Goal: Navigation & Orientation: Understand site structure

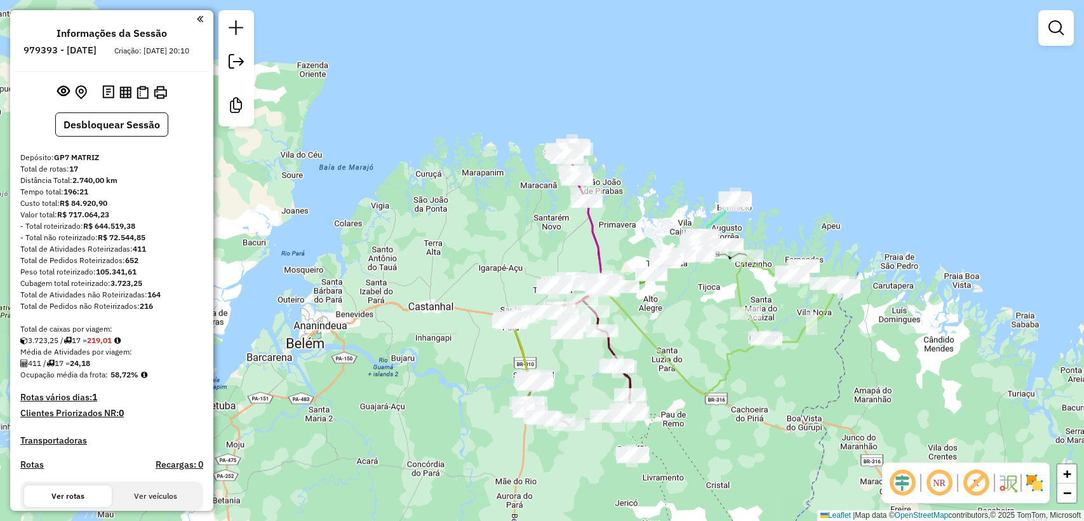
click at [656, 231] on div "Janela de atendimento Grade de atendimento Capacidade Transportadoras Veículos …" at bounding box center [542, 260] width 1084 height 521
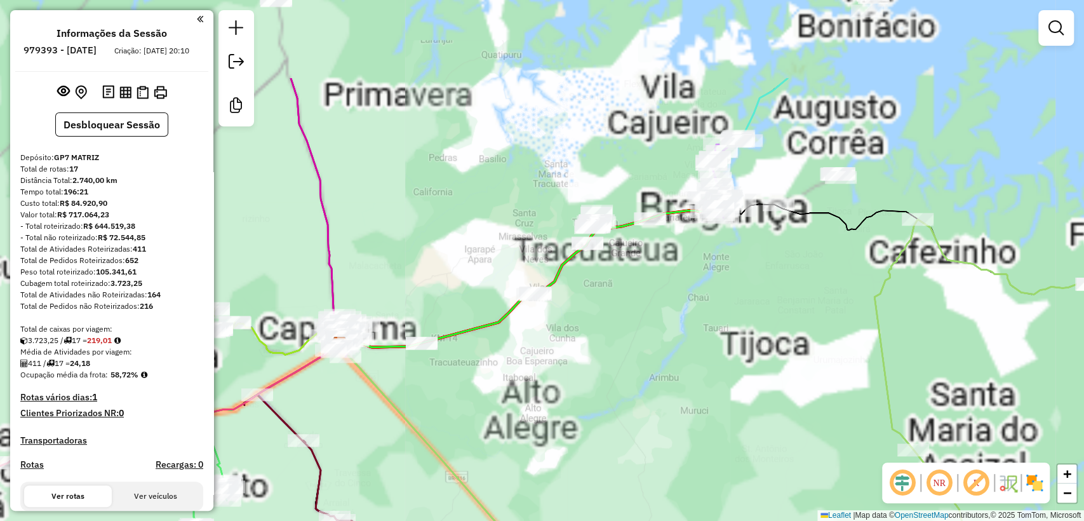
drag, startPoint x: 720, startPoint y: 396, endPoint x: 712, endPoint y: 373, distance: 24.5
click at [721, 396] on div "Janela de atendimento Grade de atendimento Capacidade Transportadoras Veículos …" at bounding box center [542, 260] width 1084 height 521
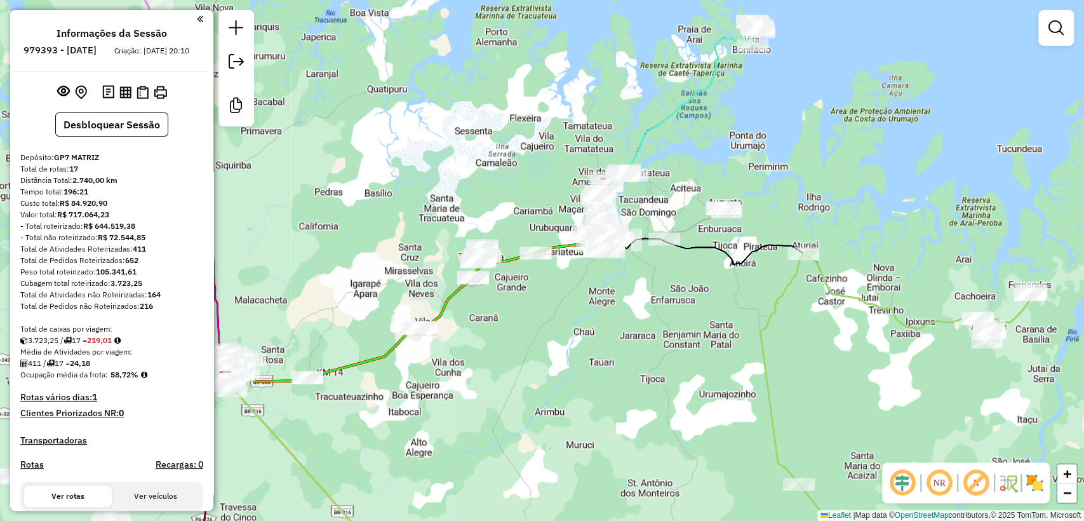
drag, startPoint x: 708, startPoint y: 299, endPoint x: 592, endPoint y: 338, distance: 122.6
click at [586, 344] on div "Janela de atendimento Grade de atendimento Capacidade Transportadoras Veículos …" at bounding box center [542, 260] width 1084 height 521
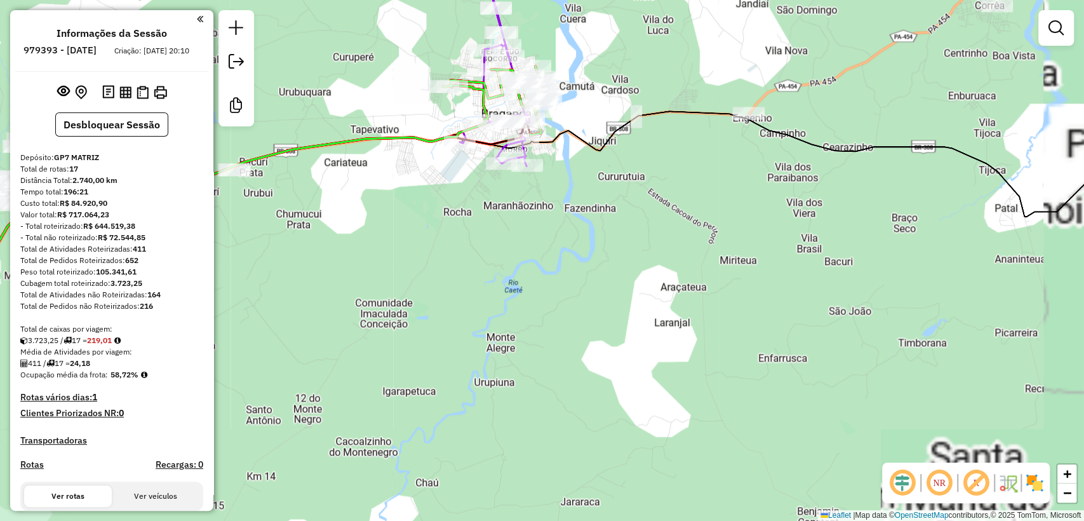
drag, startPoint x: 565, startPoint y: 248, endPoint x: 600, endPoint y: 377, distance: 133.8
click at [607, 382] on div "Janela de atendimento Grade de atendimento Capacidade Transportadoras Veículos …" at bounding box center [542, 260] width 1084 height 521
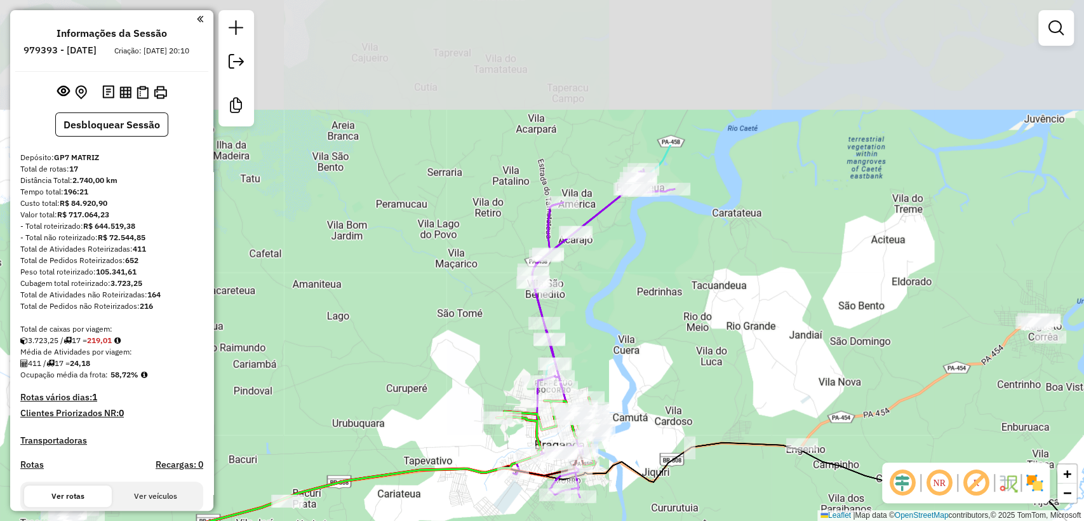
drag, startPoint x: 609, startPoint y: 105, endPoint x: 621, endPoint y: 301, distance: 196.0
click at [621, 301] on div "Janela de atendimento Grade de atendimento Capacidade Transportadoras Veículos …" at bounding box center [542, 260] width 1084 height 521
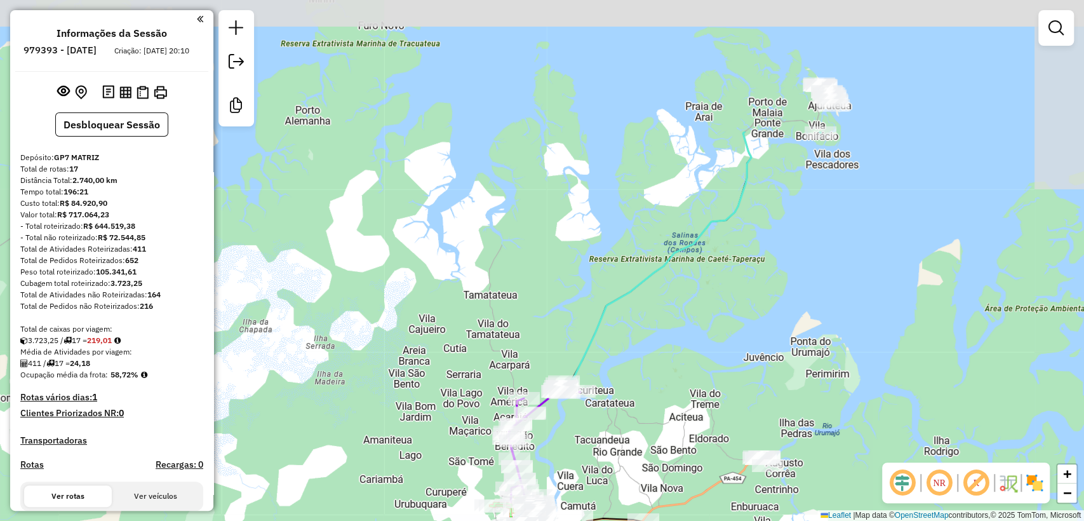
drag, startPoint x: 716, startPoint y: 217, endPoint x: 609, endPoint y: 423, distance: 232.2
click at [609, 423] on div "Janela de atendimento Grade de atendimento Capacidade Transportadoras Veículos …" at bounding box center [542, 260] width 1084 height 521
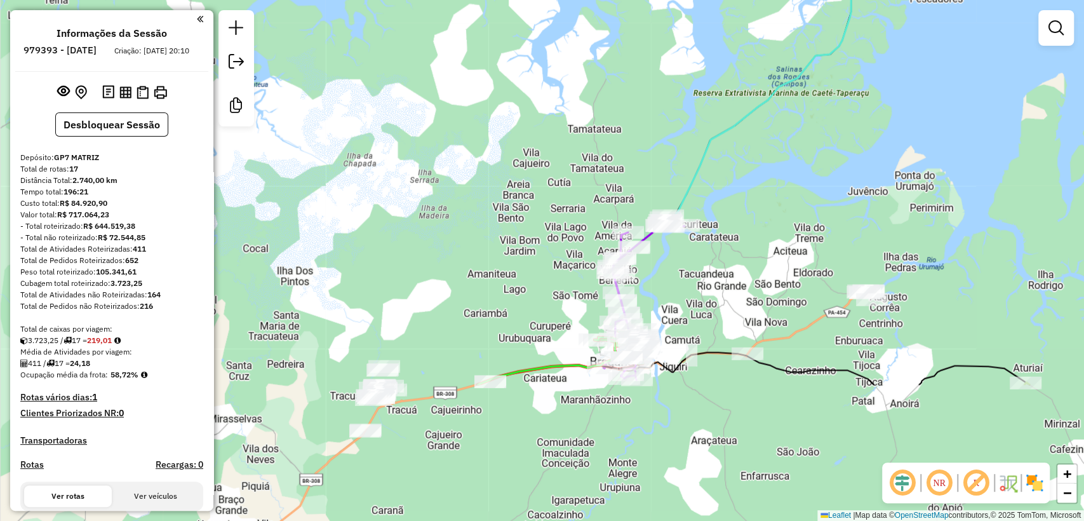
drag, startPoint x: 627, startPoint y: 361, endPoint x: 749, endPoint y: 173, distance: 224.1
click at [749, 173] on div "Janela de atendimento Grade de atendimento Capacidade Transportadoras Veículos …" at bounding box center [542, 260] width 1084 height 521
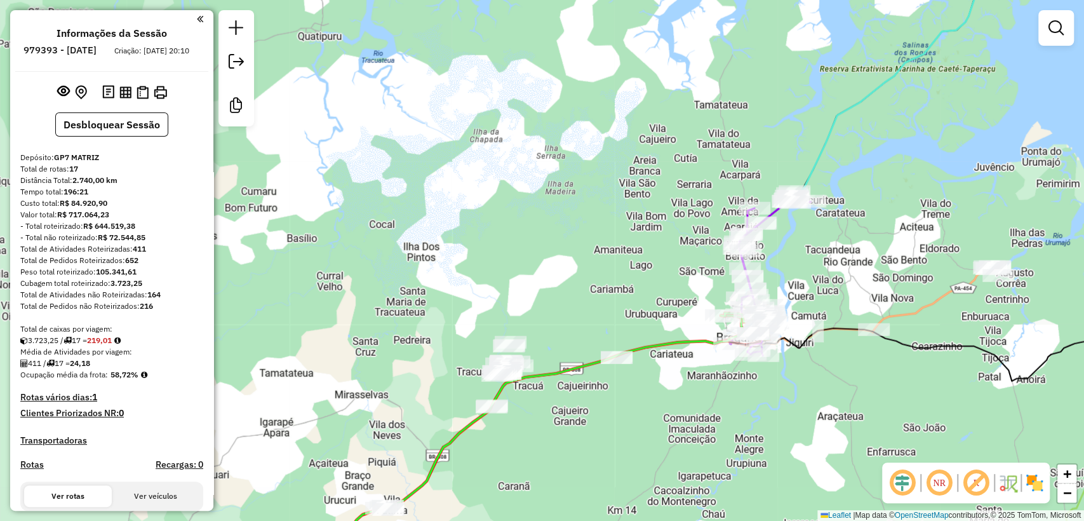
drag, startPoint x: 488, startPoint y: 311, endPoint x: 738, endPoint y: 231, distance: 262.8
click at [742, 229] on div "Janela de atendimento Grade de atendimento Capacidade Transportadoras Veículos …" at bounding box center [542, 260] width 1084 height 521
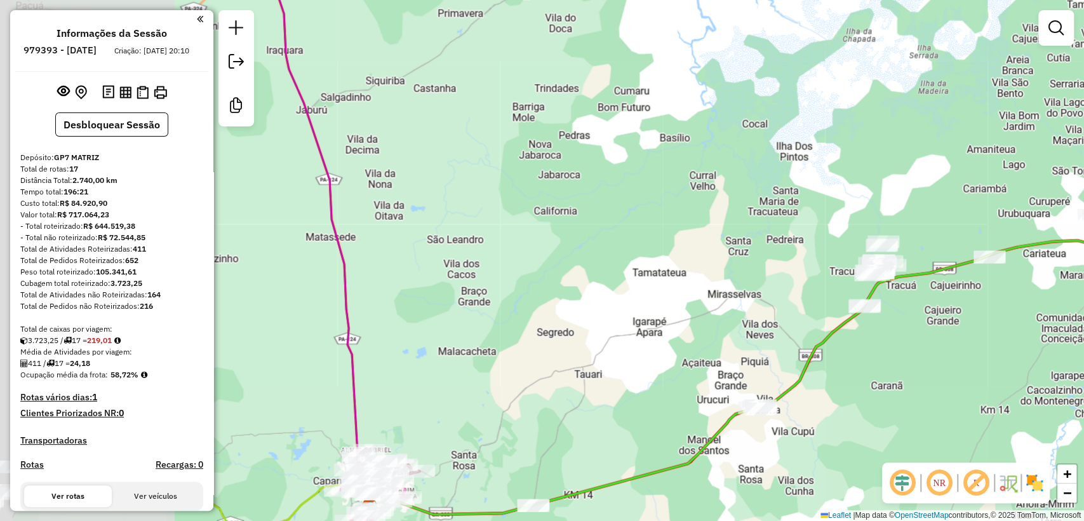
drag, startPoint x: 496, startPoint y: 254, endPoint x: 740, endPoint y: 212, distance: 247.5
click at [740, 212] on div "Janela de atendimento Grade de atendimento Capacidade Transportadoras Veículos …" at bounding box center [542, 260] width 1084 height 521
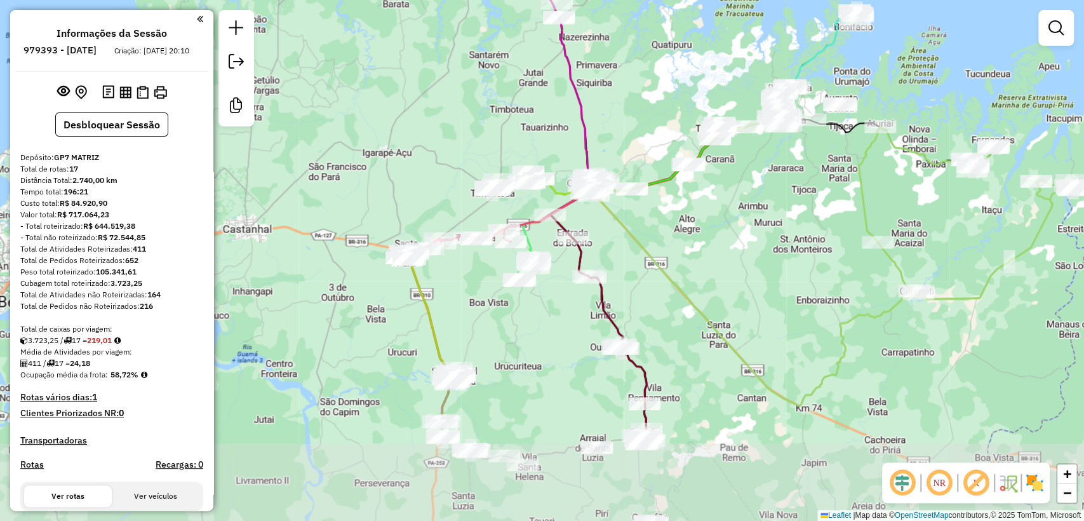
drag, startPoint x: 438, startPoint y: 433, endPoint x: 426, endPoint y: 328, distance: 105.6
click at [426, 328] on icon at bounding box center [500, 281] width 184 height 184
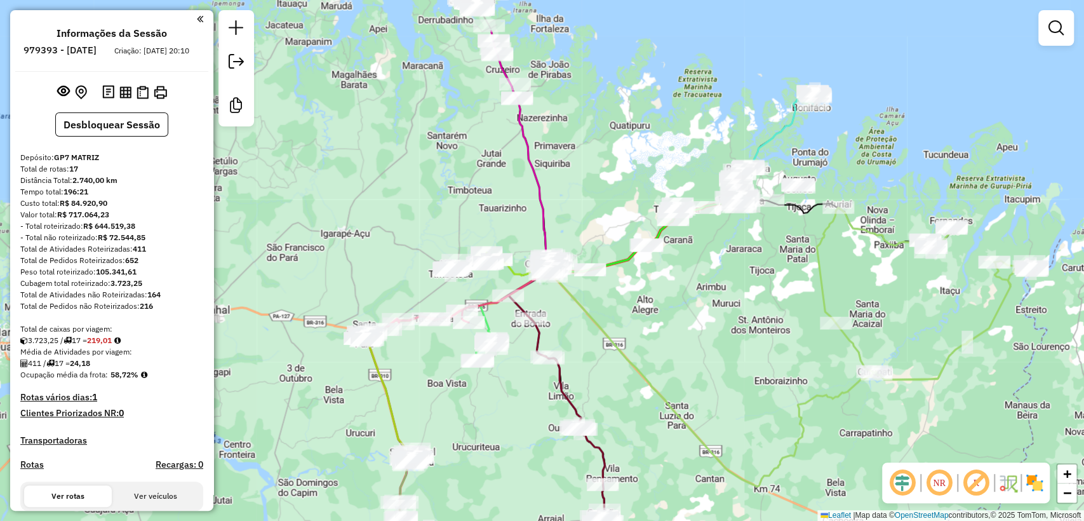
drag, startPoint x: 530, startPoint y: 356, endPoint x: 488, endPoint y: 438, distance: 92.1
click at [488, 438] on div "Janela de atendimento Grade de atendimento Capacidade Transportadoras Veículos …" at bounding box center [542, 260] width 1084 height 521
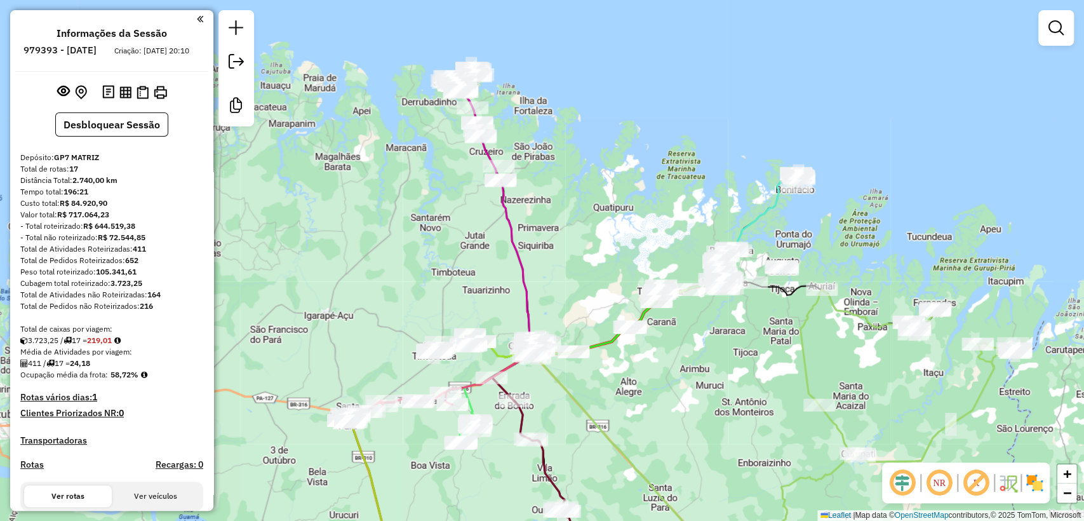
drag, startPoint x: 591, startPoint y: 170, endPoint x: 579, endPoint y: 252, distance: 82.2
click at [577, 248] on div "Janela de atendimento Grade de atendimento Capacidade Transportadoras Veículos …" at bounding box center [542, 260] width 1084 height 521
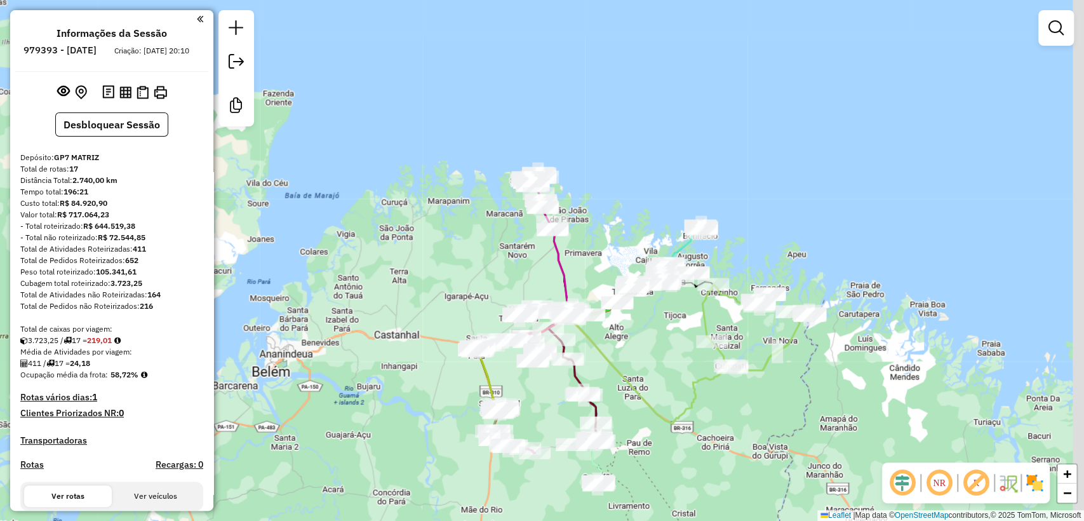
drag, startPoint x: 686, startPoint y: 229, endPoint x: 671, endPoint y: 240, distance: 18.7
click at [671, 240] on div "Janela de atendimento Grade de atendimento Capacidade Transportadoras Veículos …" at bounding box center [542, 260] width 1084 height 521
click at [595, 220] on div "Janela de atendimento Grade de atendimento Capacidade Transportadoras Veículos …" at bounding box center [542, 260] width 1084 height 521
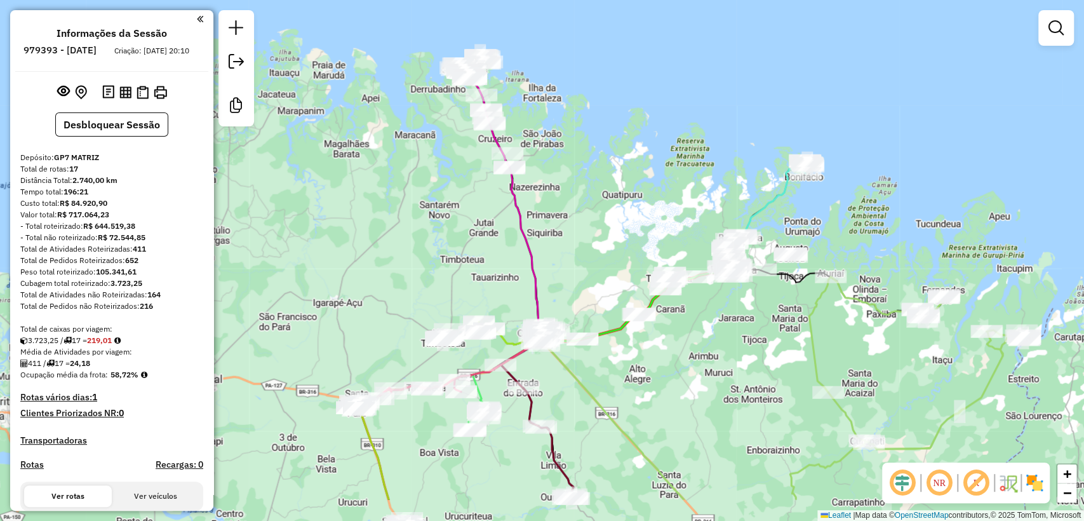
drag, startPoint x: 574, startPoint y: 269, endPoint x: 316, endPoint y: 17, distance: 361.2
click at [576, 196] on div "Janela de atendimento Grade de atendimento Capacidade Transportadoras Veículos …" at bounding box center [542, 260] width 1084 height 521
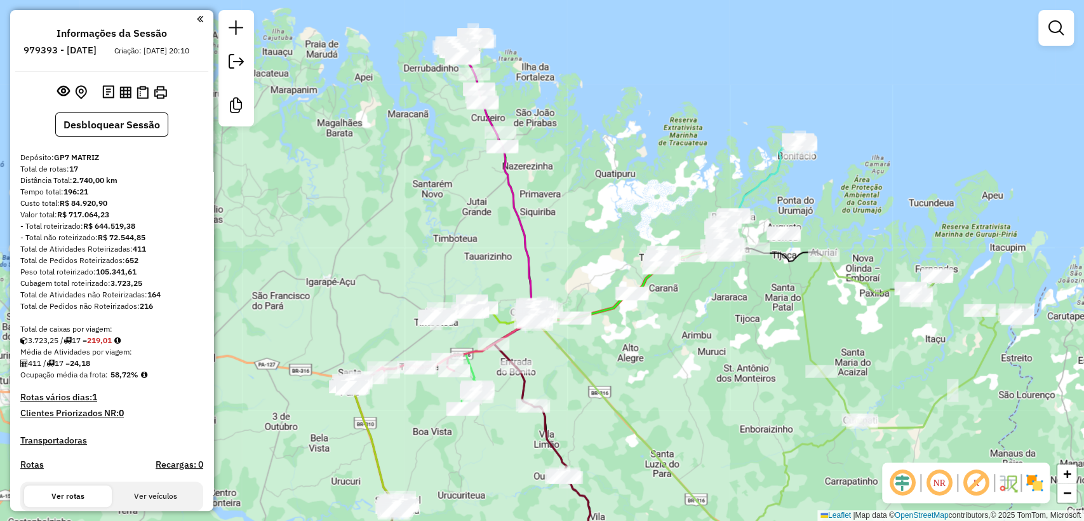
click at [615, 163] on div "Janela de atendimento Grade de atendimento Capacidade Transportadoras Veículos …" at bounding box center [542, 260] width 1084 height 521
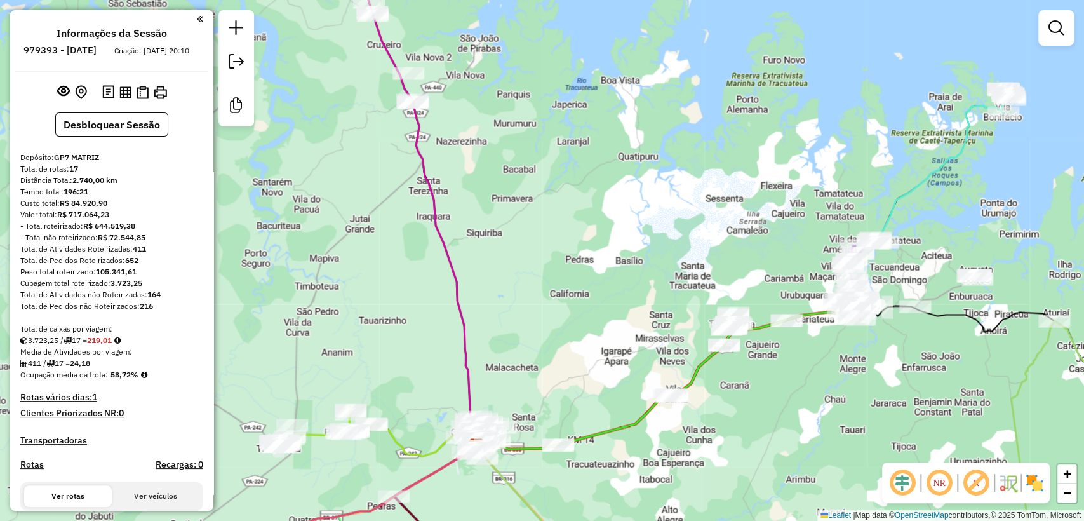
drag, startPoint x: 584, startPoint y: 200, endPoint x: 596, endPoint y: 195, distance: 12.5
click at [596, 195] on div "Janela de atendimento Grade de atendimento Capacidade Transportadoras Veículos …" at bounding box center [542, 260] width 1084 height 521
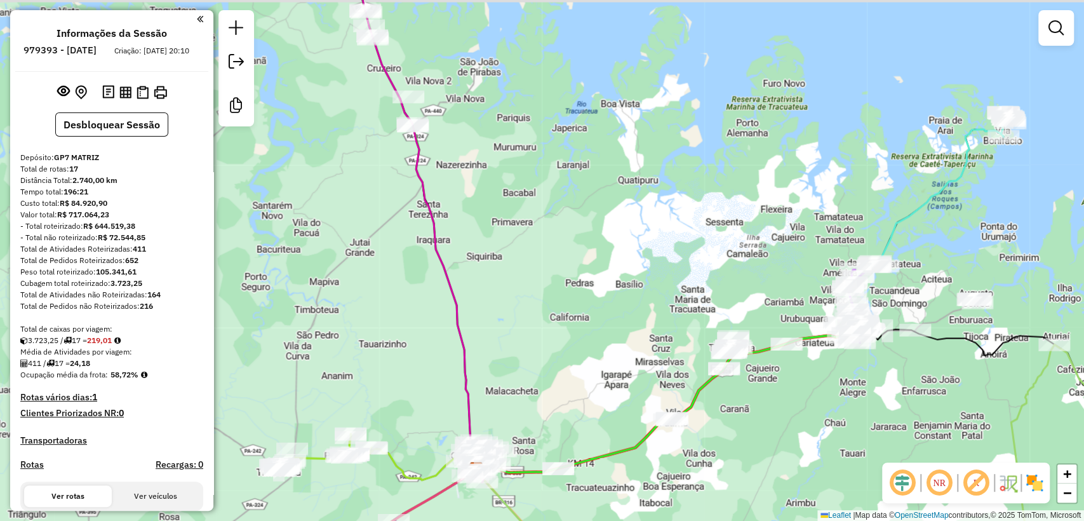
drag, startPoint x: 717, startPoint y: 159, endPoint x: 728, endPoint y: 220, distance: 62.1
click at [728, 220] on div "Janela de atendimento Grade de atendimento Capacidade Transportadoras Veículos …" at bounding box center [542, 260] width 1084 height 521
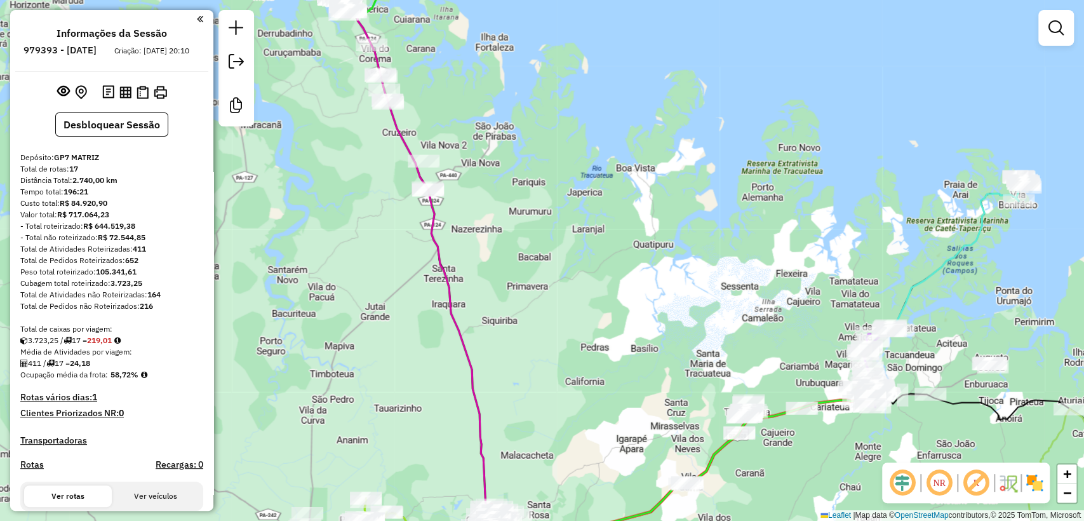
drag, startPoint x: 558, startPoint y: 116, endPoint x: 652, endPoint y: 307, distance: 212.5
click at [652, 307] on div "Janela de atendimento Grade de atendimento Capacidade Transportadoras Veículos …" at bounding box center [542, 260] width 1084 height 521
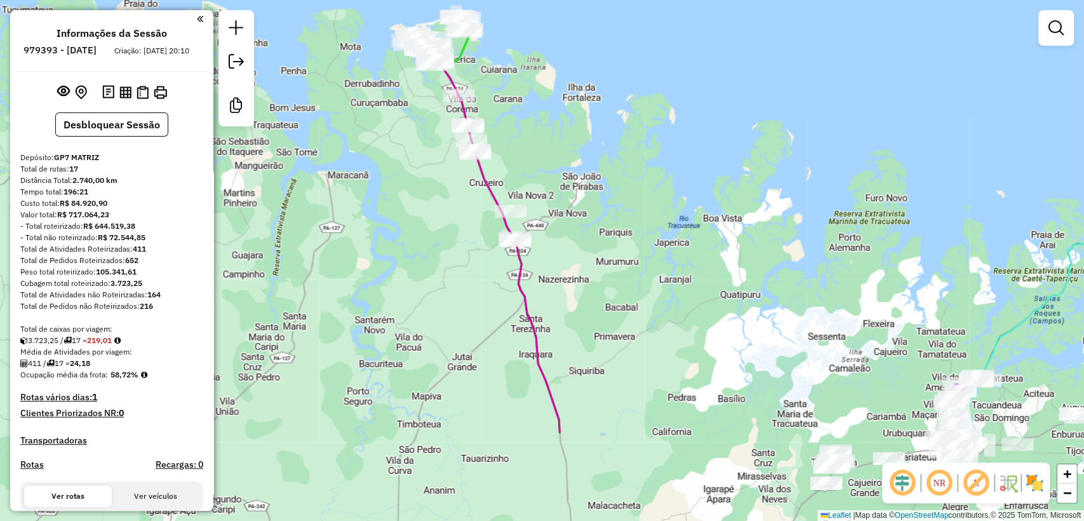
drag, startPoint x: 240, startPoint y: 296, endPoint x: 250, endPoint y: 218, distance: 78.9
click at [233, 140] on div "Janela de atendimento Grade de atendimento Capacidade Transportadoras Veículos …" at bounding box center [542, 260] width 1084 height 521
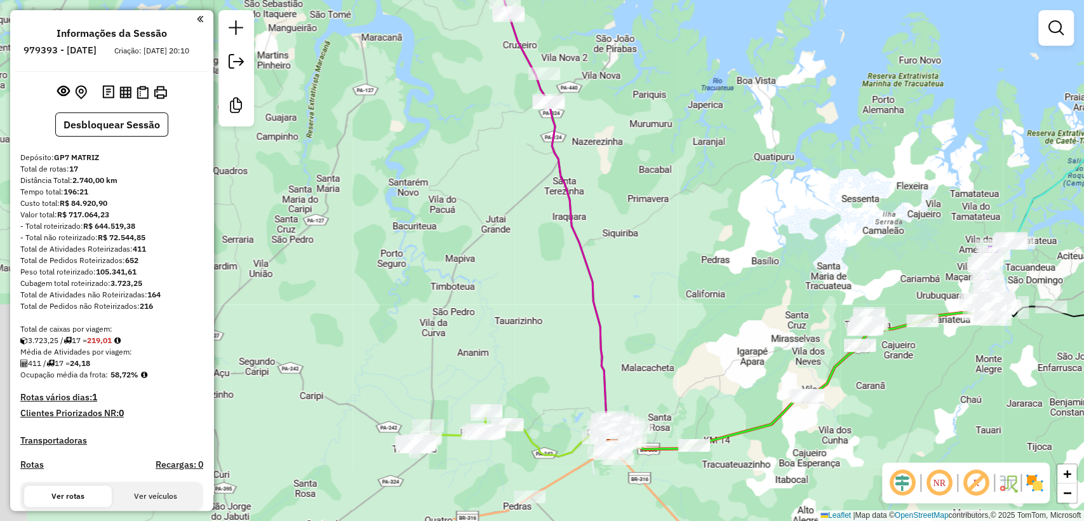
drag, startPoint x: 351, startPoint y: 227, endPoint x: 370, endPoint y: 161, distance: 68.3
click at [370, 158] on div "Janela de atendimento Grade de atendimento Capacidade Transportadoras Veículos …" at bounding box center [542, 260] width 1084 height 521
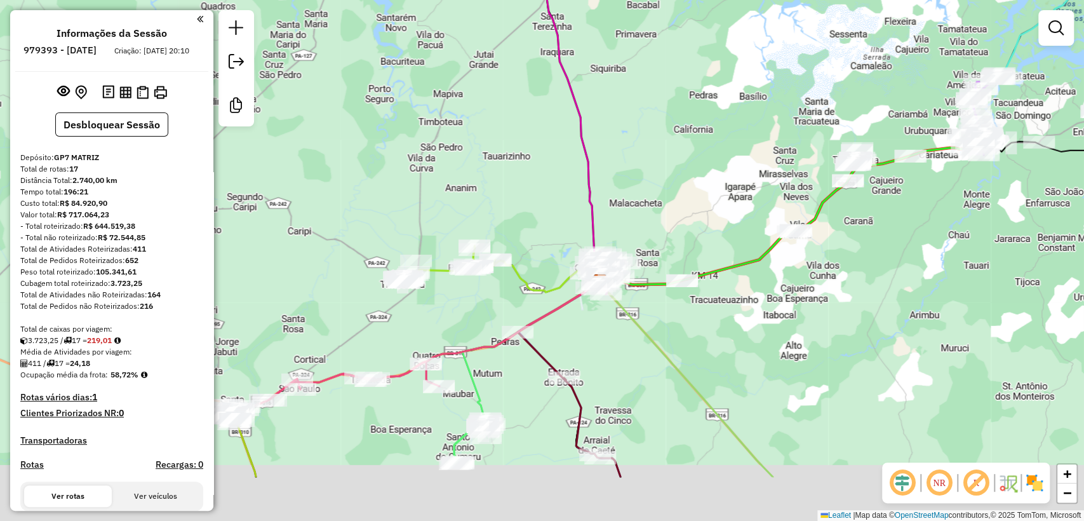
drag, startPoint x: 452, startPoint y: 334, endPoint x: 428, endPoint y: 240, distance: 97.8
click at [428, 246] on icon at bounding box center [448, 264] width 95 height 36
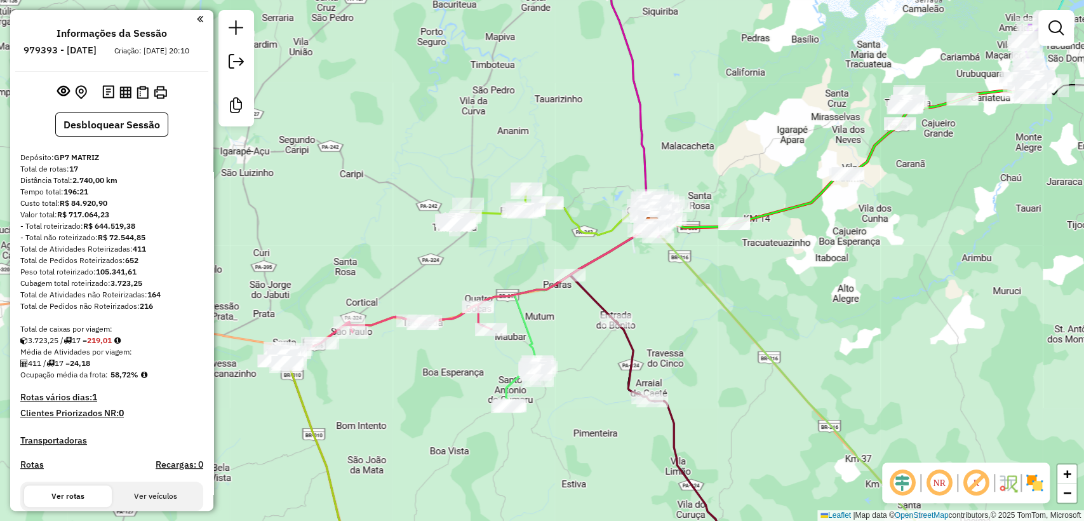
drag, startPoint x: 357, startPoint y: 302, endPoint x: 418, endPoint y: 281, distance: 64.5
click at [418, 281] on div "Janela de atendimento Grade de atendimento Capacidade Transportadoras Veículos …" at bounding box center [542, 260] width 1084 height 521
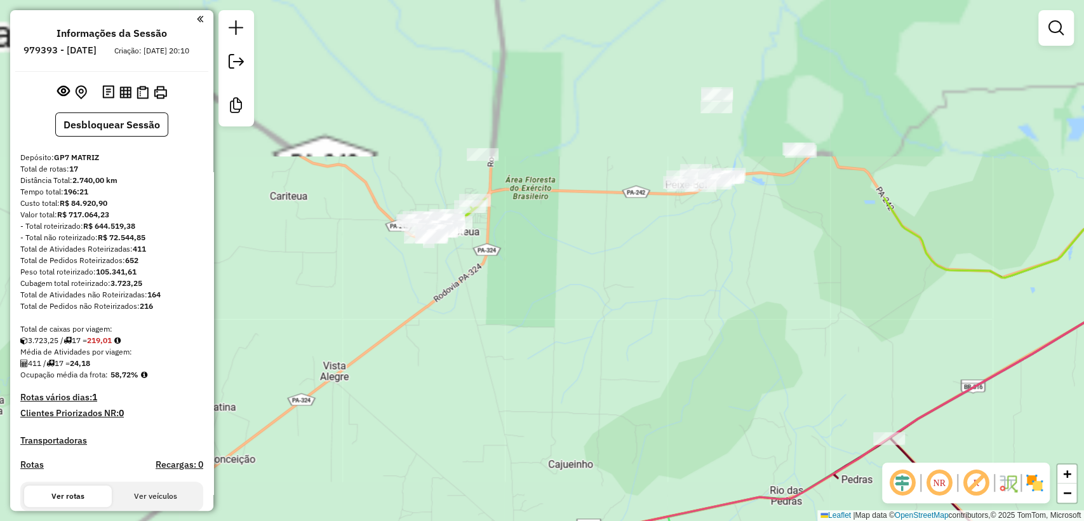
drag, startPoint x: 503, startPoint y: 131, endPoint x: 483, endPoint y: 409, distance: 279.0
click at [483, 411] on div "Janela de atendimento Grade de atendimento Capacidade Transportadoras Veículos …" at bounding box center [542, 260] width 1084 height 521
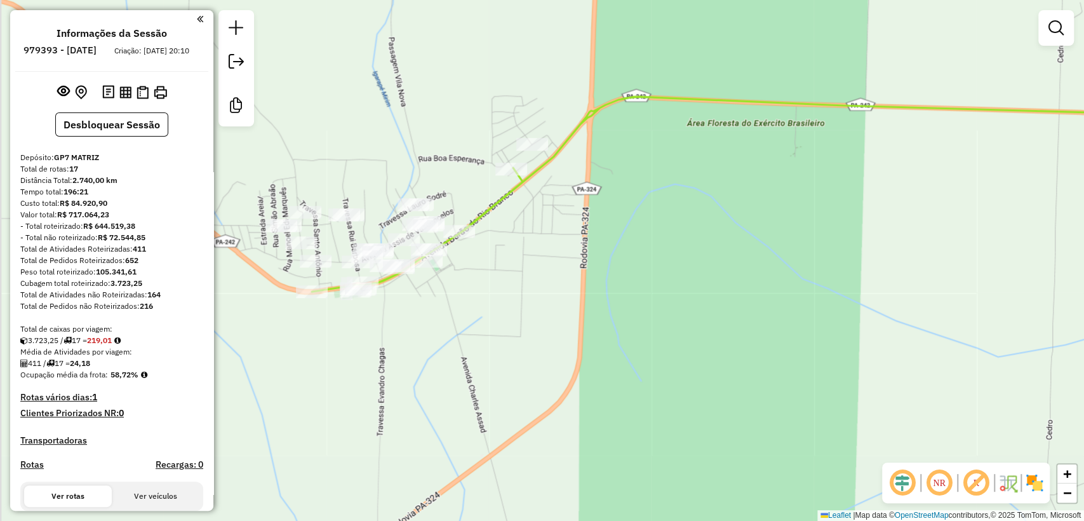
drag, startPoint x: 468, startPoint y: 333, endPoint x: 487, endPoint y: 335, distance: 18.6
click at [487, 335] on div "Janela de atendimento Grade de atendimento Capacidade Transportadoras Veículos …" at bounding box center [542, 260] width 1084 height 521
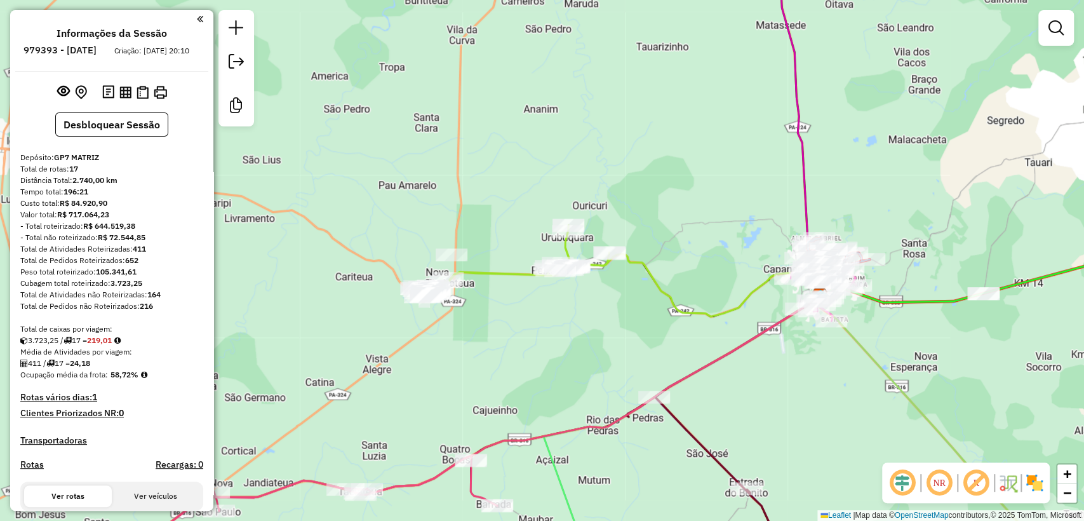
drag, startPoint x: 541, startPoint y: 348, endPoint x: 479, endPoint y: 374, distance: 67.2
click at [480, 374] on div "Janela de atendimento Grade de atendimento Capacidade Transportadoras Veículos …" at bounding box center [542, 260] width 1084 height 521
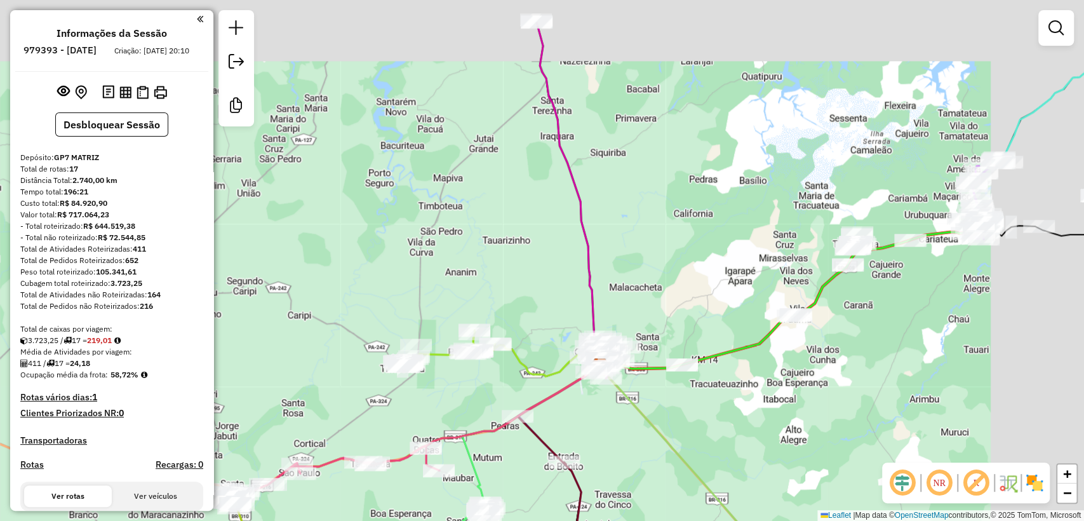
drag, startPoint x: 551, startPoint y: 205, endPoint x: 452, endPoint y: 280, distance: 123.8
click at [452, 280] on div "Janela de atendimento Grade de atendimento Capacidade Transportadoras Veículos …" at bounding box center [542, 260] width 1084 height 521
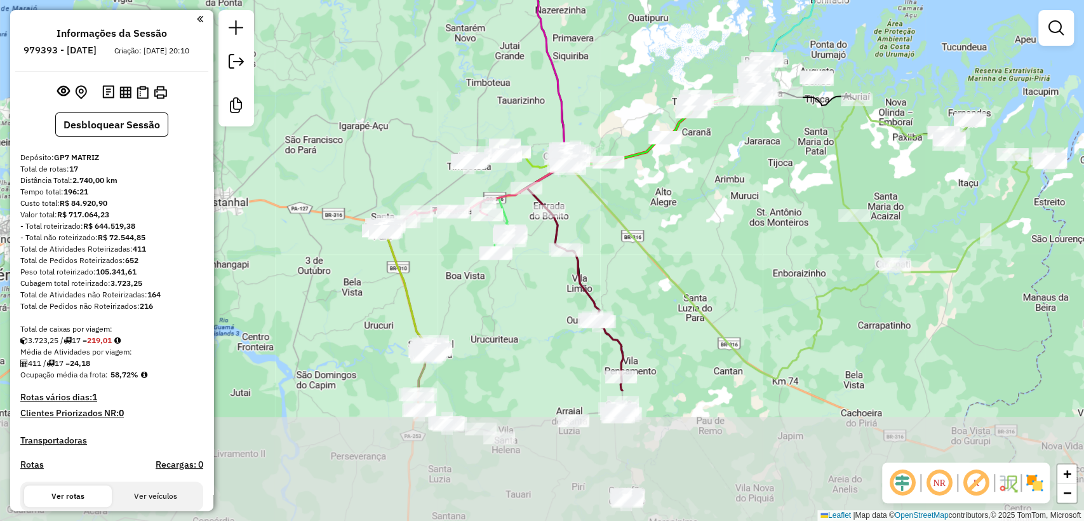
drag, startPoint x: 669, startPoint y: 260, endPoint x: 612, endPoint y: 64, distance: 204.9
click at [612, 64] on div "Janela de atendimento Grade de atendimento Capacidade Transportadoras Veículos …" at bounding box center [542, 260] width 1084 height 521
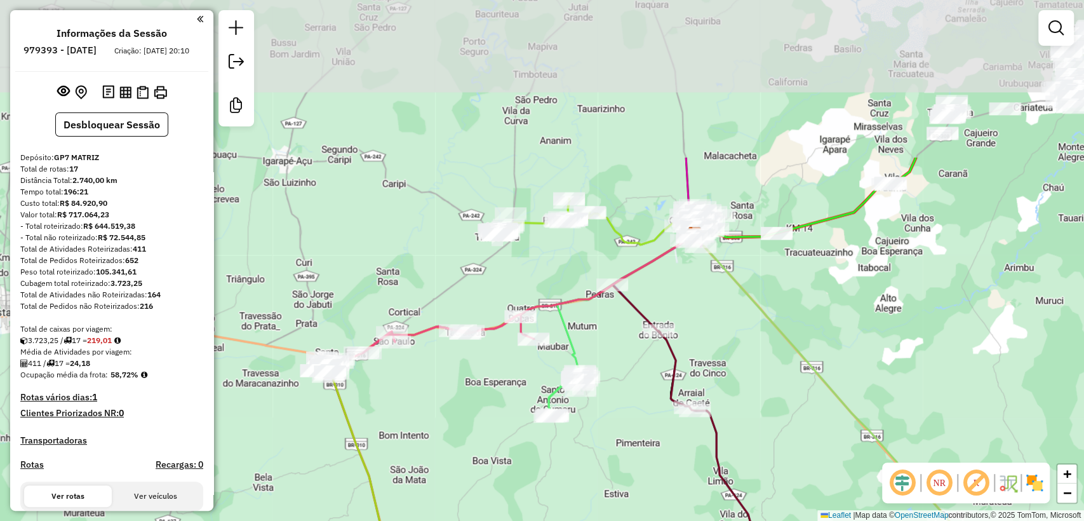
drag, startPoint x: 625, startPoint y: 288, endPoint x: 810, endPoint y: 482, distance: 267.8
click at [810, 482] on div "Janela de atendimento Grade de atendimento Capacidade Transportadoras Veículos …" at bounding box center [542, 260] width 1084 height 521
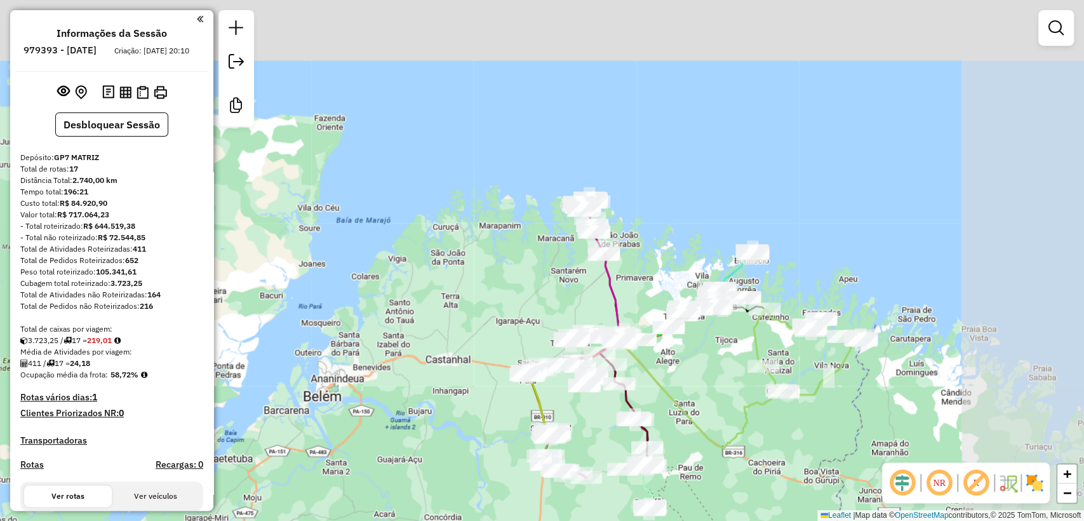
drag, startPoint x: 836, startPoint y: 260, endPoint x: 681, endPoint y: 398, distance: 207.5
click at [692, 405] on div "Janela de atendimento Grade de atendimento Capacidade Transportadoras Veículos …" at bounding box center [542, 260] width 1084 height 521
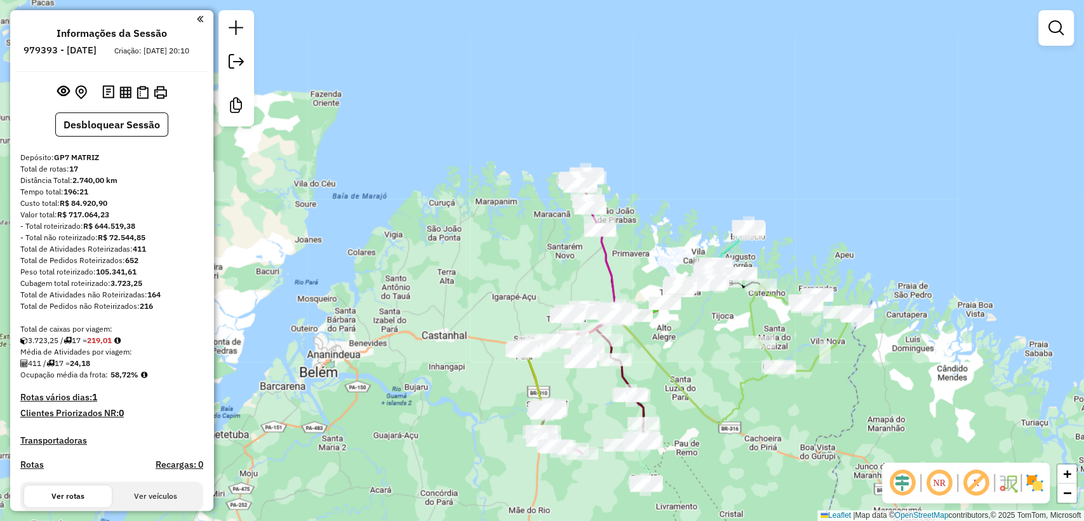
drag, startPoint x: 697, startPoint y: 398, endPoint x: 683, endPoint y: 375, distance: 26.3
click at [691, 365] on div "Janela de atendimento Grade de atendimento Capacidade Transportadoras Veículos …" at bounding box center [542, 260] width 1084 height 521
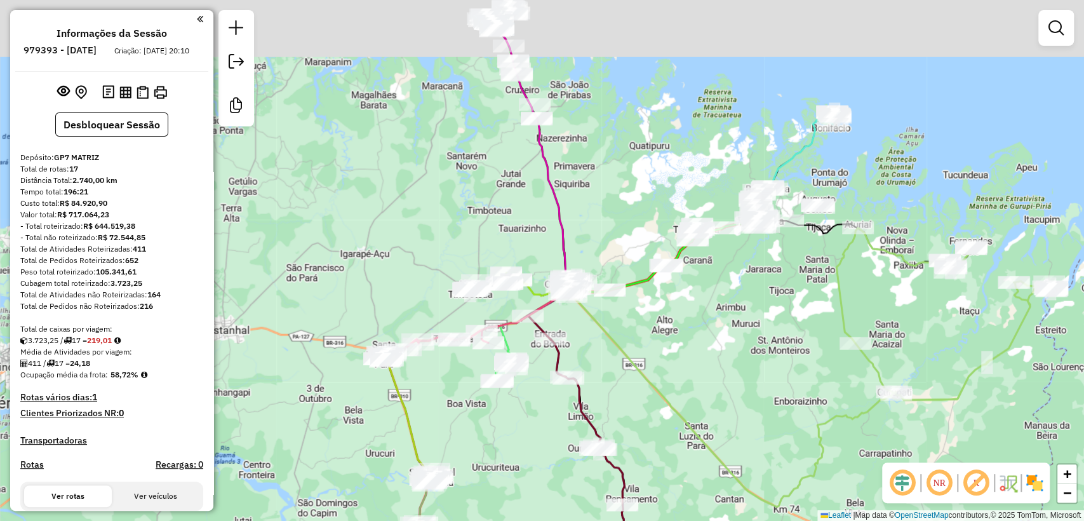
drag, startPoint x: 661, startPoint y: 323, endPoint x: 685, endPoint y: 410, distance: 90.8
click at [685, 410] on div "Janela de atendimento Grade de atendimento Capacidade Transportadoras Veículos …" at bounding box center [542, 260] width 1084 height 521
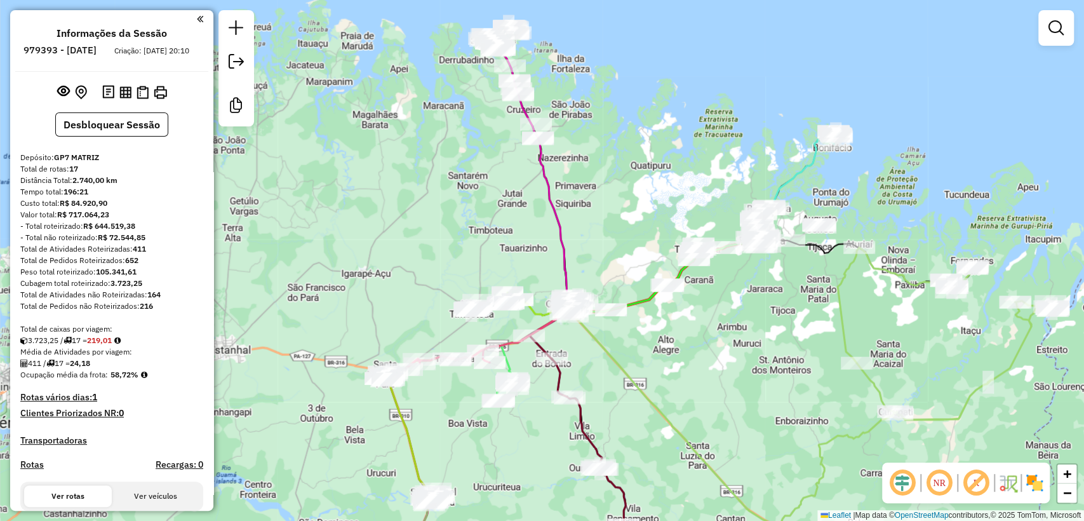
drag, startPoint x: 630, startPoint y: 194, endPoint x: 645, endPoint y: 263, distance: 70.3
click at [645, 263] on div "Janela de atendimento Grade de atendimento Capacidade Transportadoras Veículos …" at bounding box center [542, 260] width 1084 height 521
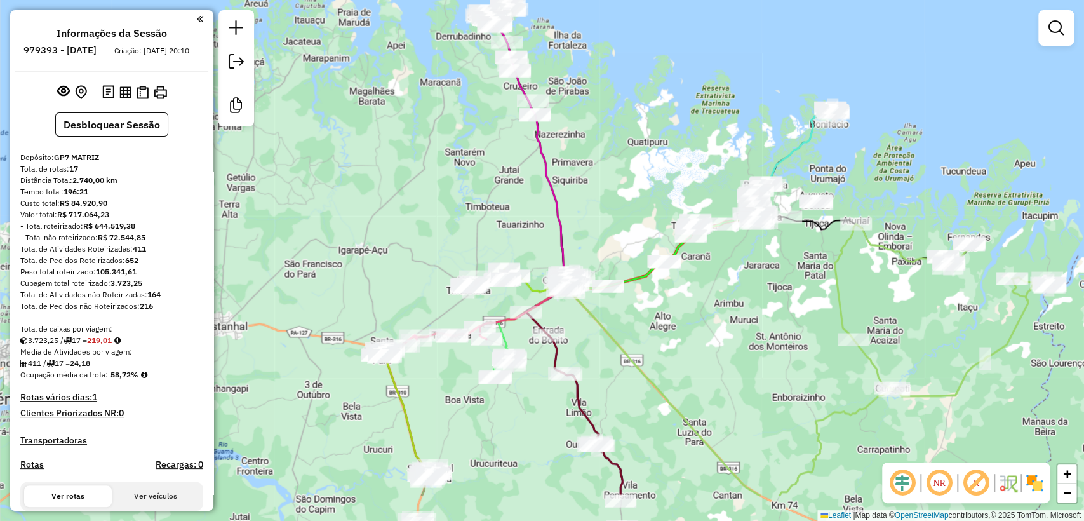
drag, startPoint x: 696, startPoint y: 348, endPoint x: 694, endPoint y: 324, distance: 24.2
click at [694, 325] on div "Janela de atendimento Grade de atendimento Capacidade Transportadoras Veículos …" at bounding box center [542, 260] width 1084 height 521
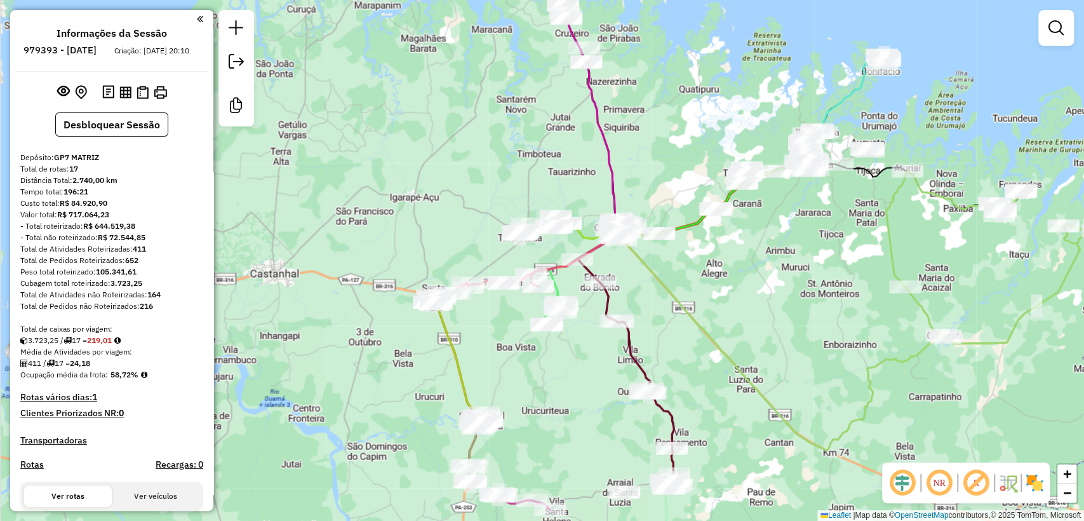
drag, startPoint x: 676, startPoint y: 289, endPoint x: 642, endPoint y: 301, distance: 36.2
click at [735, 240] on div "Janela de atendimento Grade de atendimento Capacidade Transportadoras Veículos …" at bounding box center [542, 260] width 1084 height 521
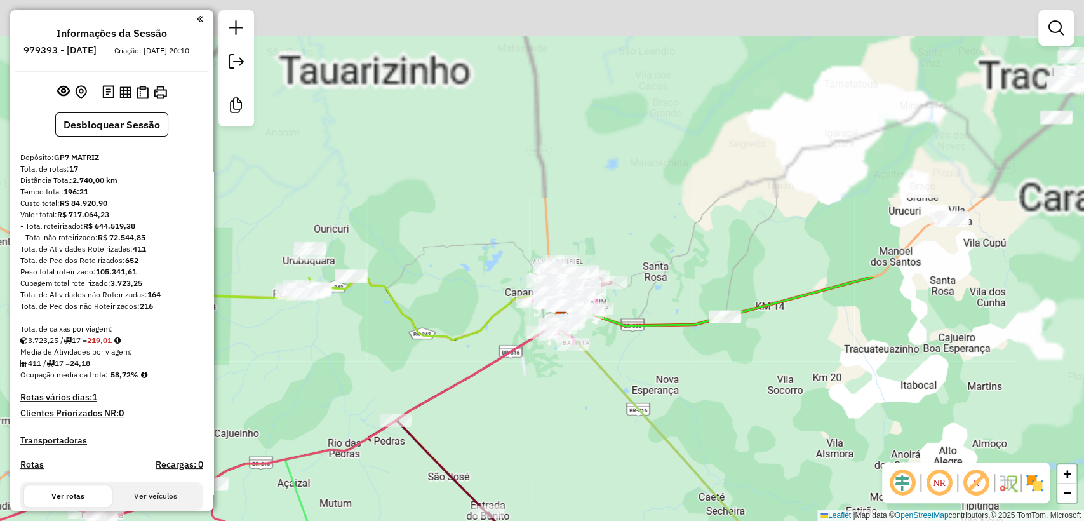
drag, startPoint x: 650, startPoint y: 392, endPoint x: 614, endPoint y: 460, distance: 76.7
click at [630, 505] on div "Janela de atendimento Grade de atendimento Capacidade Transportadoras Veículos …" at bounding box center [542, 260] width 1084 height 521
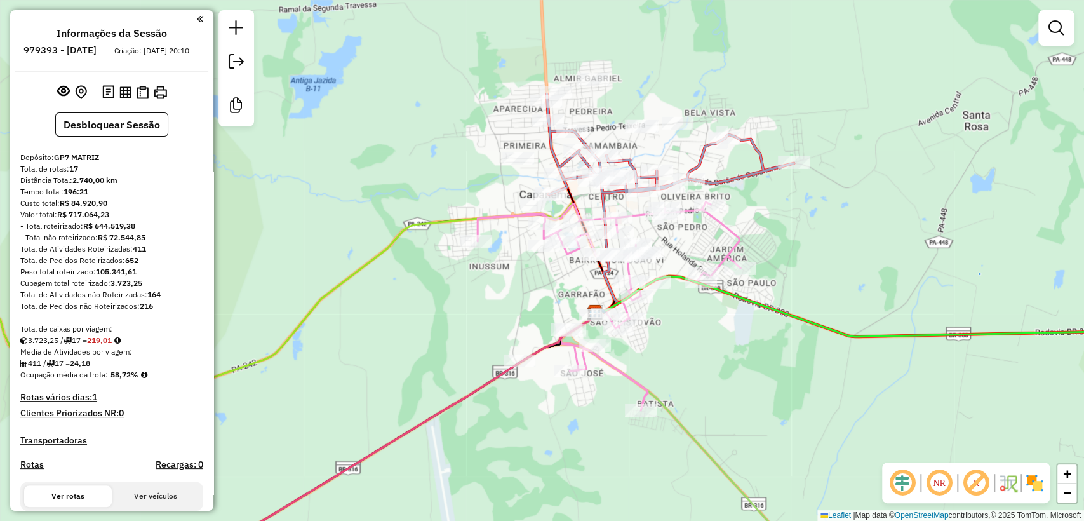
drag, startPoint x: 649, startPoint y: 210, endPoint x: 676, endPoint y: 355, distance: 147.4
click at [676, 355] on div "Janela de atendimento Grade de atendimento Capacidade Transportadoras Veículos …" at bounding box center [542, 260] width 1084 height 521
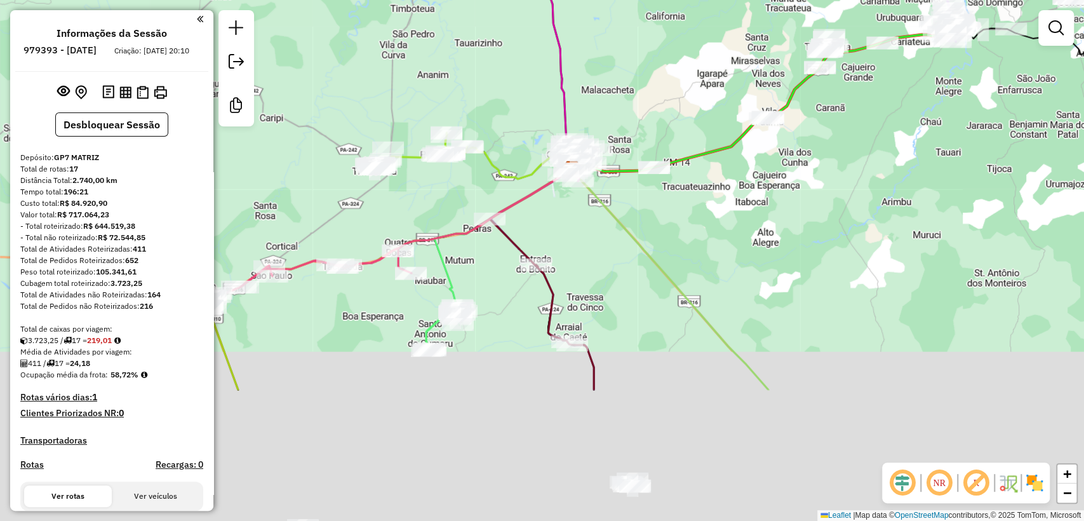
drag, startPoint x: 664, startPoint y: 433, endPoint x: 550, endPoint y: 215, distance: 246.7
click at [550, 215] on div "Janela de atendimento Grade de atendimento Capacidade Transportadoras Veículos …" at bounding box center [542, 260] width 1084 height 521
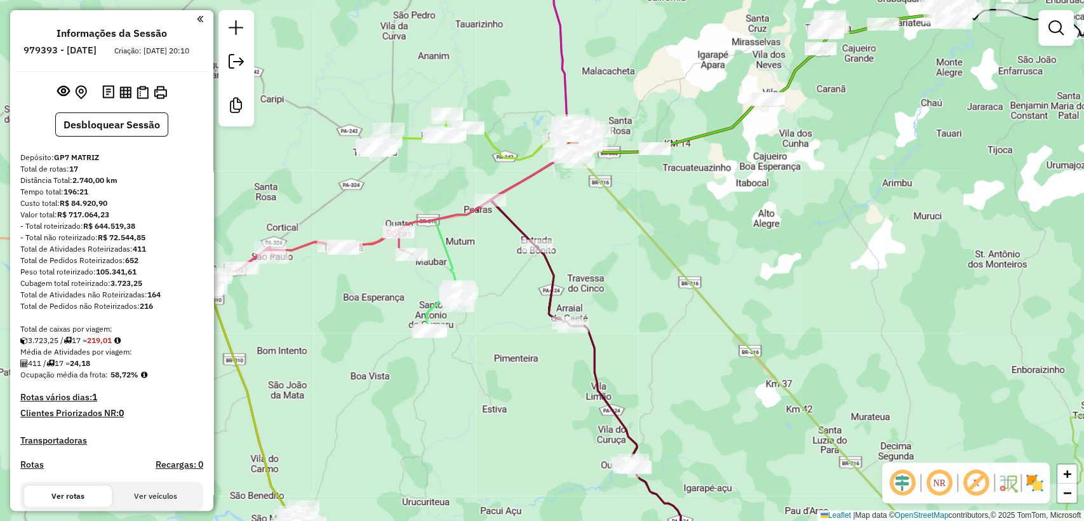
drag, startPoint x: 408, startPoint y: 162, endPoint x: 484, endPoint y: 169, distance: 76.6
click at [489, 201] on div "Janela de atendimento Grade de atendimento Capacidade Transportadoras Veículos …" at bounding box center [542, 260] width 1084 height 521
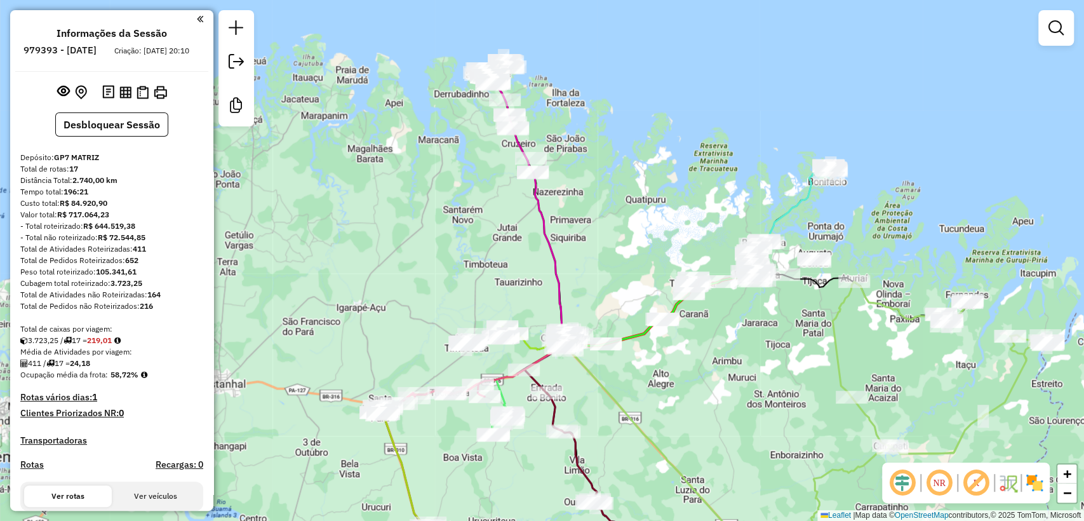
drag, startPoint x: 726, startPoint y: 267, endPoint x: 649, endPoint y: 400, distance: 153.4
click at [649, 400] on div "Janela de atendimento Grade de atendimento Capacidade Transportadoras Veículos …" at bounding box center [542, 260] width 1084 height 521
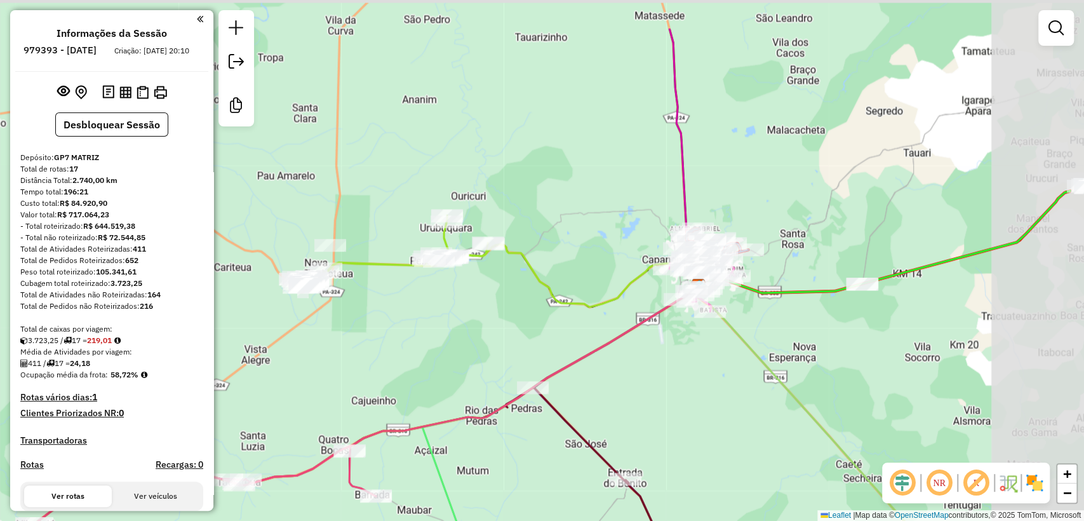
drag, startPoint x: 626, startPoint y: 266, endPoint x: 504, endPoint y: 347, distance: 146.2
click at [504, 347] on div "Janela de atendimento Grade de atendimento Capacidade Transportadoras Veículos …" at bounding box center [542, 260] width 1084 height 521
